Goal: Find specific page/section: Find specific page/section

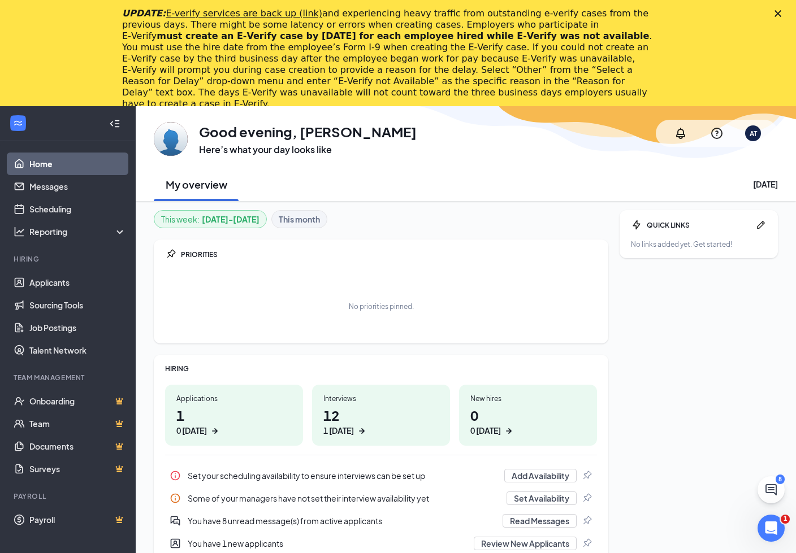
click at [774, 10] on icon "Close" at bounding box center [777, 13] width 7 height 7
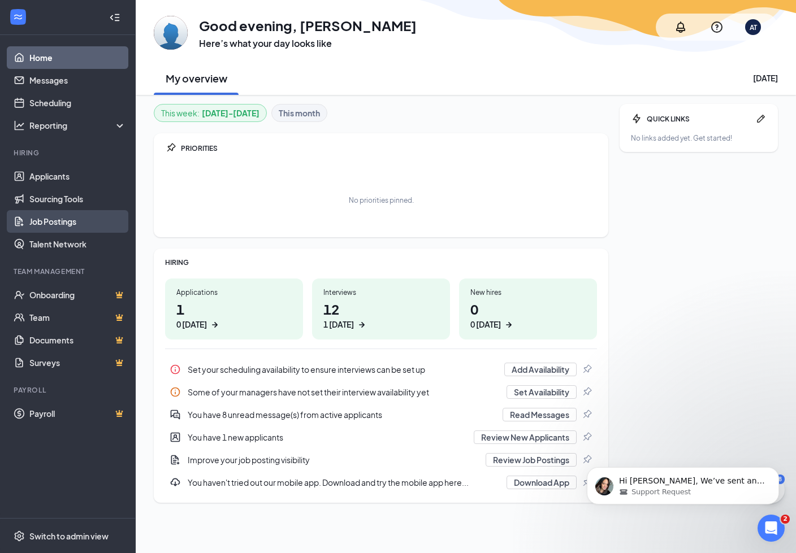
click at [70, 219] on link "Job Postings" at bounding box center [77, 221] width 97 height 23
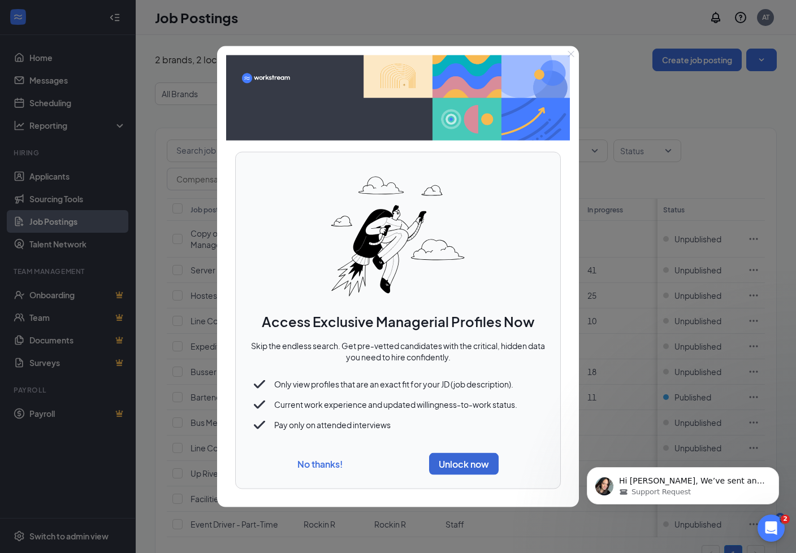
click at [318, 460] on button "No thanks!" at bounding box center [319, 464] width 45 height 12
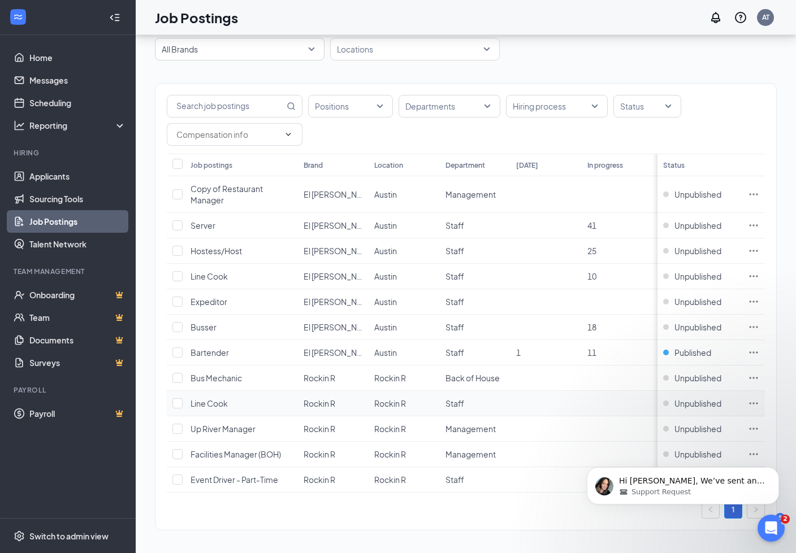
scroll to position [46, 0]
click at [207, 195] on span "Copy of Restaurant Manager" at bounding box center [226, 192] width 72 height 21
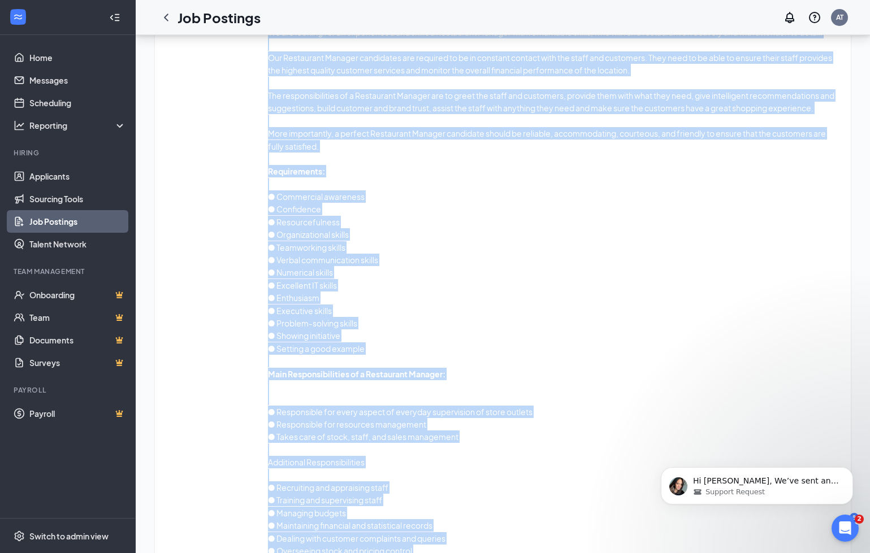
scroll to position [710, 0]
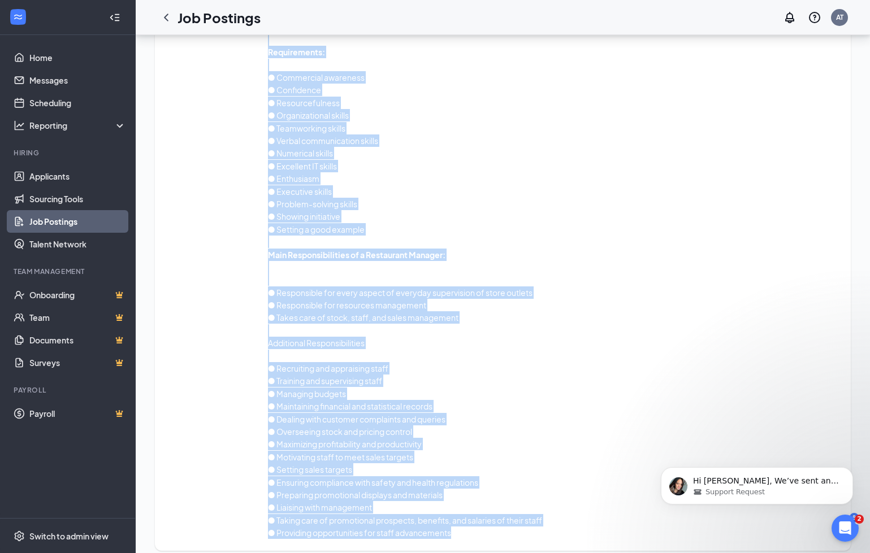
drag, startPoint x: 167, startPoint y: 66, endPoint x: 483, endPoint y: 553, distance: 580.6
copy div "Job posting details Title Copy of Restaurant Manager Position [GEOGRAPHIC_DATA]…"
